Goal: Task Accomplishment & Management: Use online tool/utility

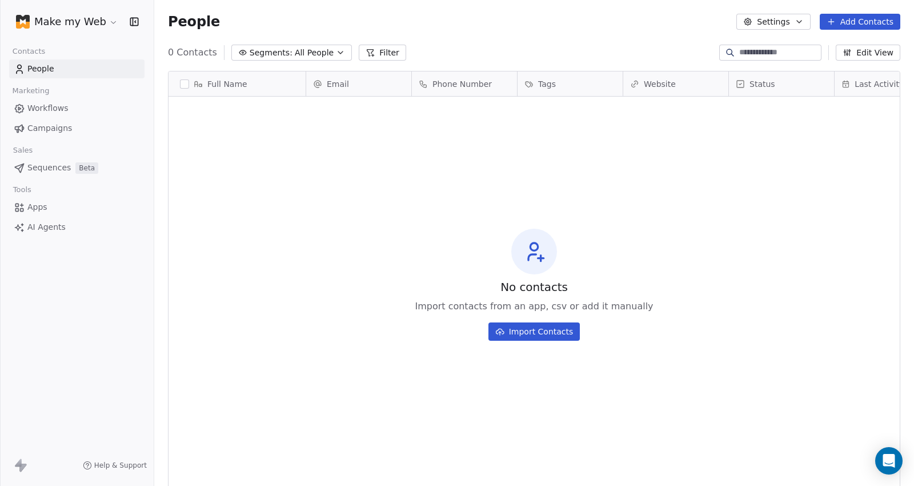
scroll to position [418, 750]
drag, startPoint x: 85, startPoint y: 10, endPoint x: 80, endPoint y: 14, distance: 6.5
click at [80, 14] on div "Make my Web" at bounding box center [77, 21] width 154 height 43
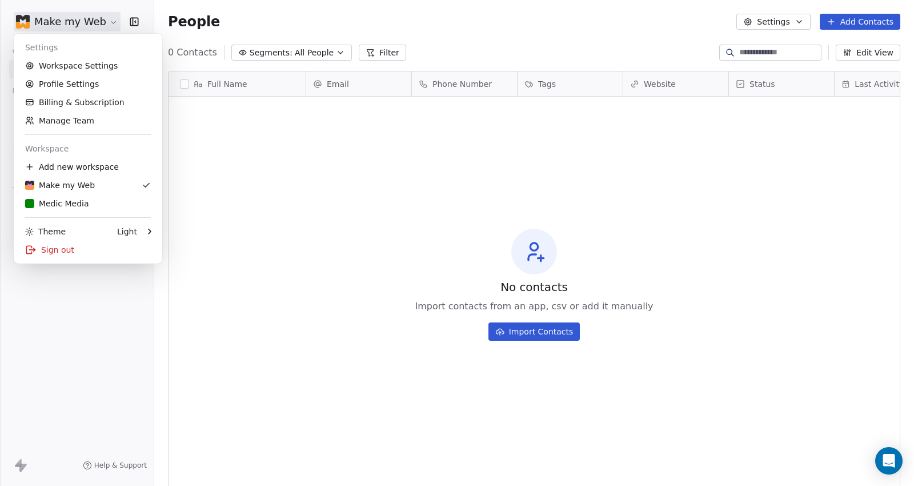
click at [80, 14] on html "Make my Web Contacts People Marketing Workflows Campaigns Sales Sequences Beta …" at bounding box center [457, 243] width 914 height 486
click at [78, 208] on div "Medic Media" at bounding box center [57, 203] width 64 height 11
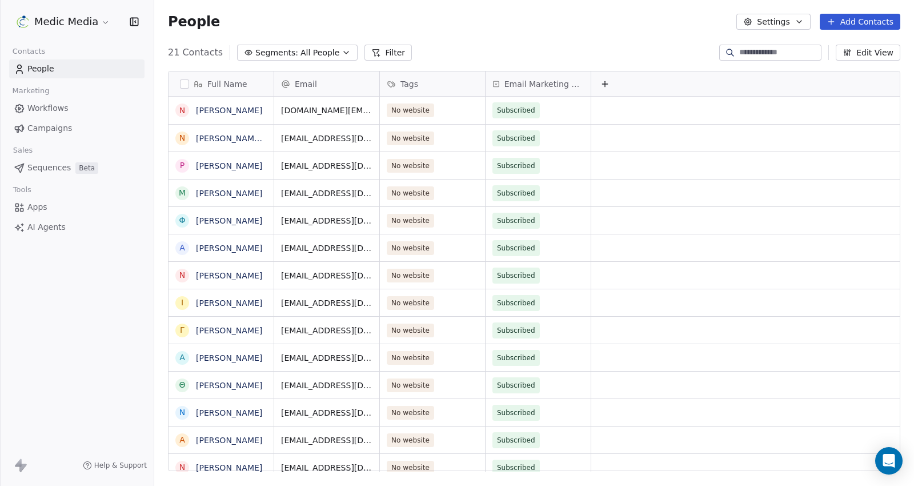
click at [64, 170] on span "Sequences" at bounding box center [48, 168] width 43 height 12
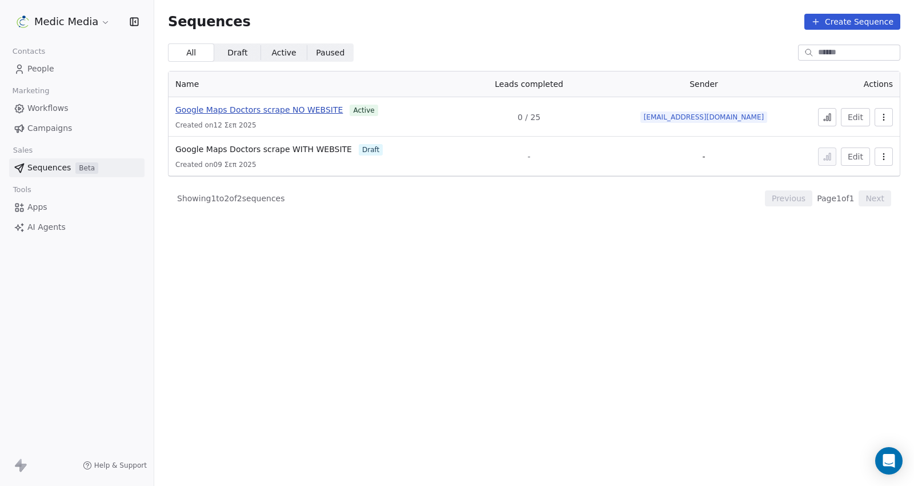
click at [255, 111] on span "Google Maps Doctors scrape NO WEBSITE" at bounding box center [258, 109] width 167 height 9
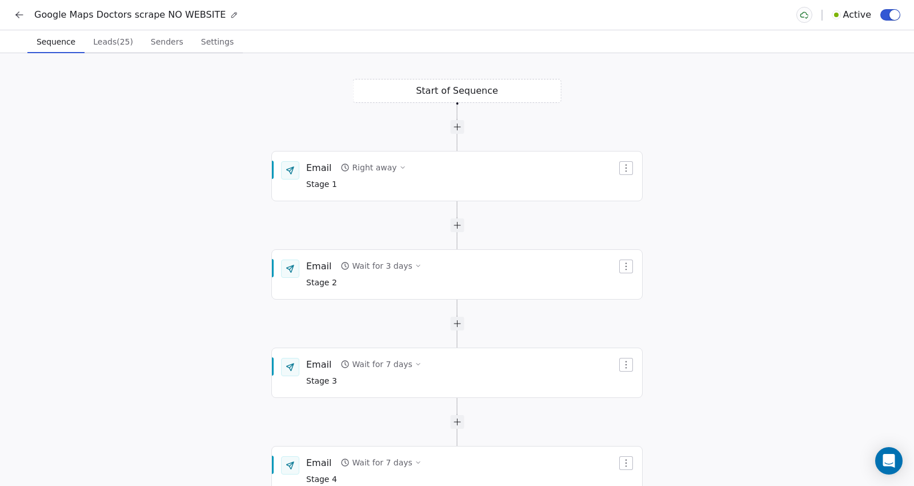
click at [115, 41] on span "Leads (25)" at bounding box center [113, 42] width 49 height 16
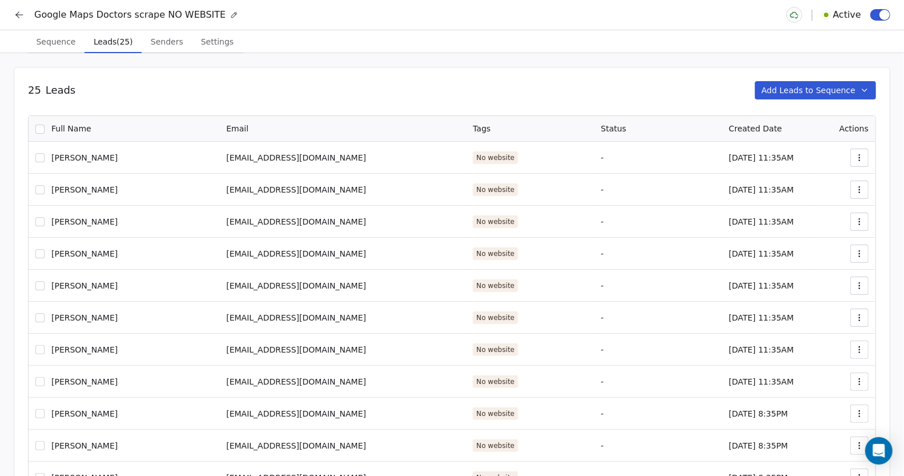
click at [21, 9] on icon at bounding box center [19, 14] width 11 height 11
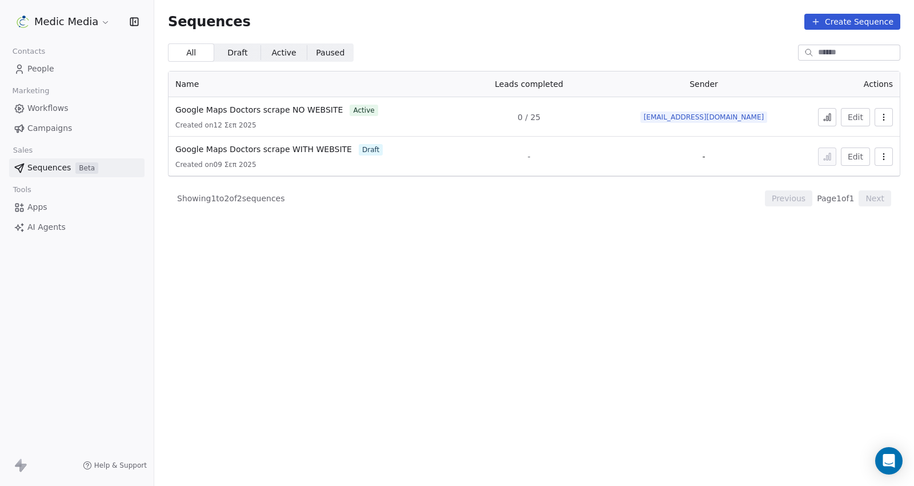
click at [828, 114] on icon at bounding box center [827, 117] width 9 height 9
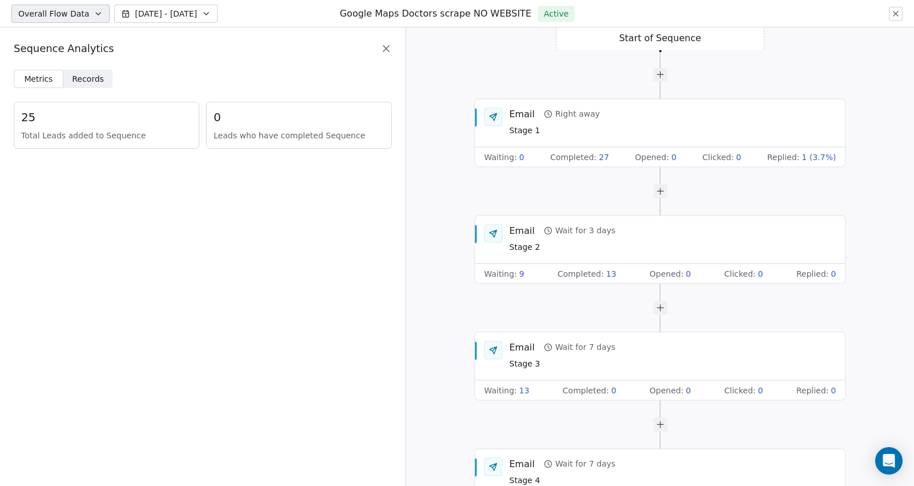
click at [93, 83] on span "Records" at bounding box center [88, 79] width 32 height 12
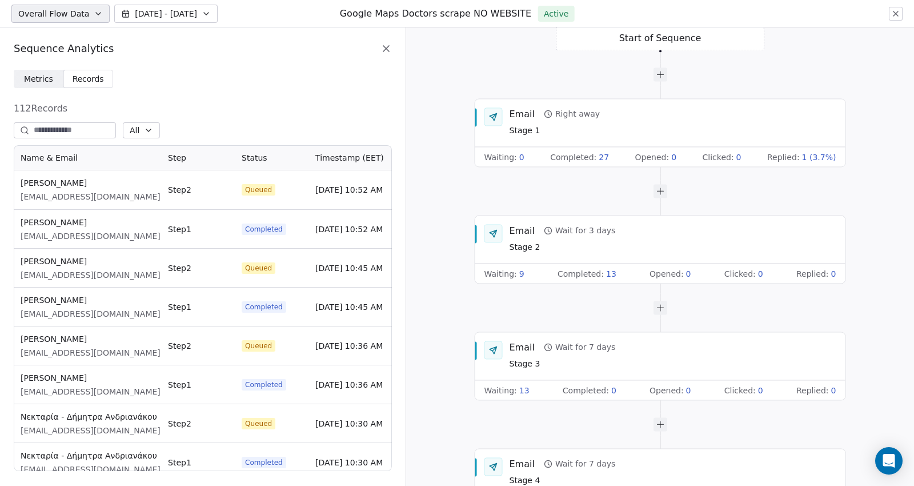
scroll to position [316, 368]
click at [35, 86] on span "Metrics Metrics" at bounding box center [39, 79] width 50 height 18
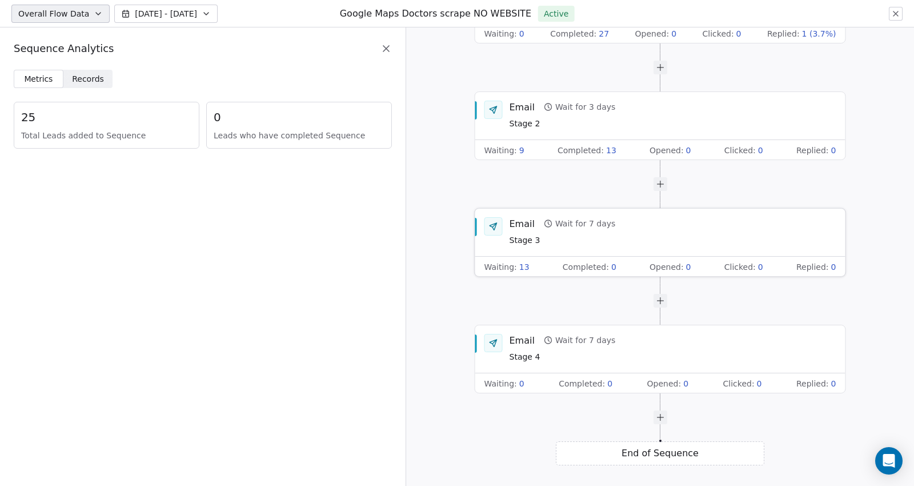
click at [662, 250] on div "Email Wait for 7 days Stage 3" at bounding box center [660, 232] width 370 height 48
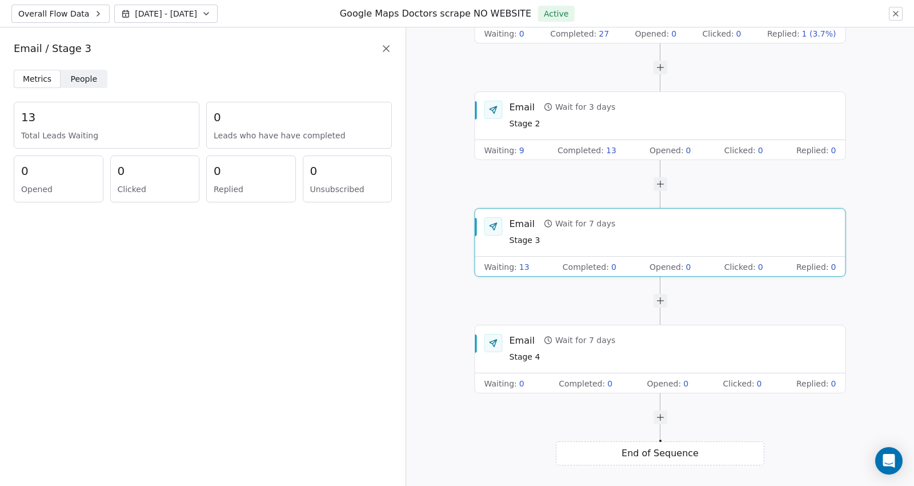
click at [662, 250] on div "Email Wait for 7 days Stage 3" at bounding box center [660, 232] width 370 height 48
click at [634, 121] on div "Email Wait for 3 days Stage 2" at bounding box center [673, 116] width 327 height 30
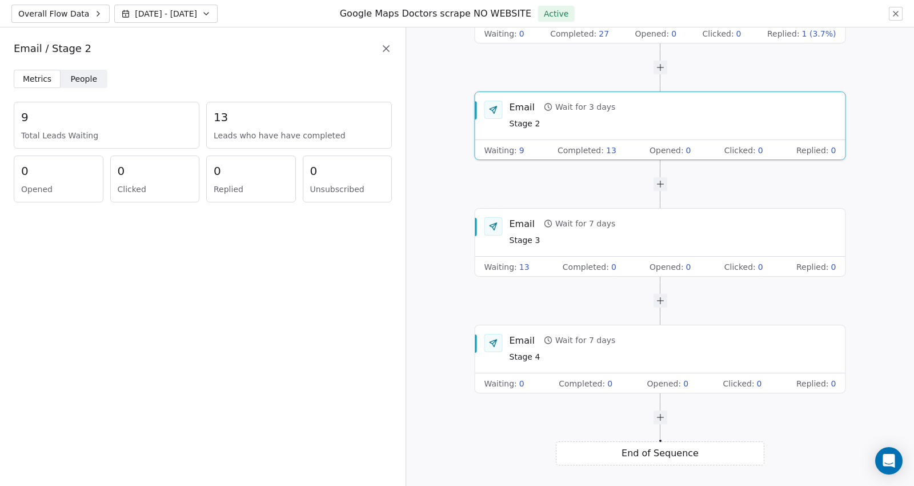
click at [634, 121] on div "Email Wait for 3 days Stage 2" at bounding box center [673, 116] width 327 height 30
